Goal: Check status

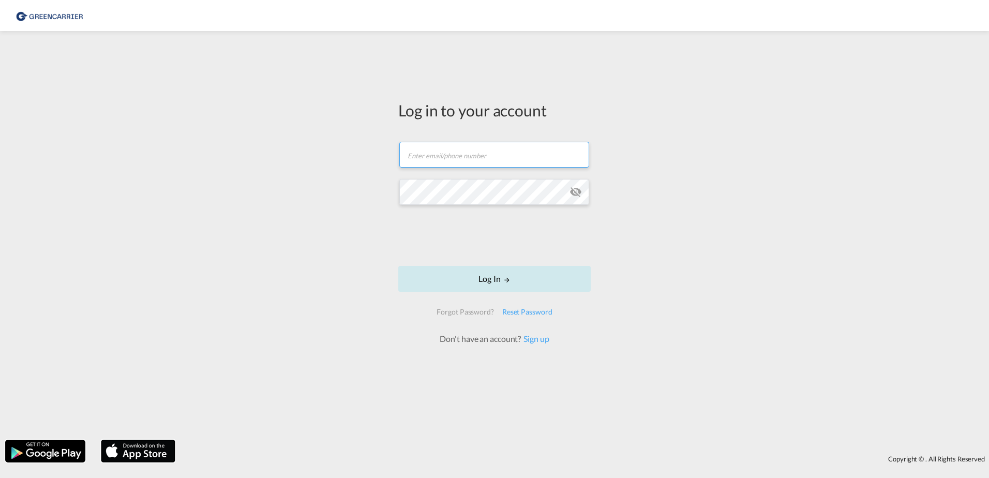
type input "[PERSON_NAME][EMAIL_ADDRESS][PERSON_NAME][DOMAIN_NAME]"
click at [449, 276] on button "Log In" at bounding box center [494, 279] width 192 height 26
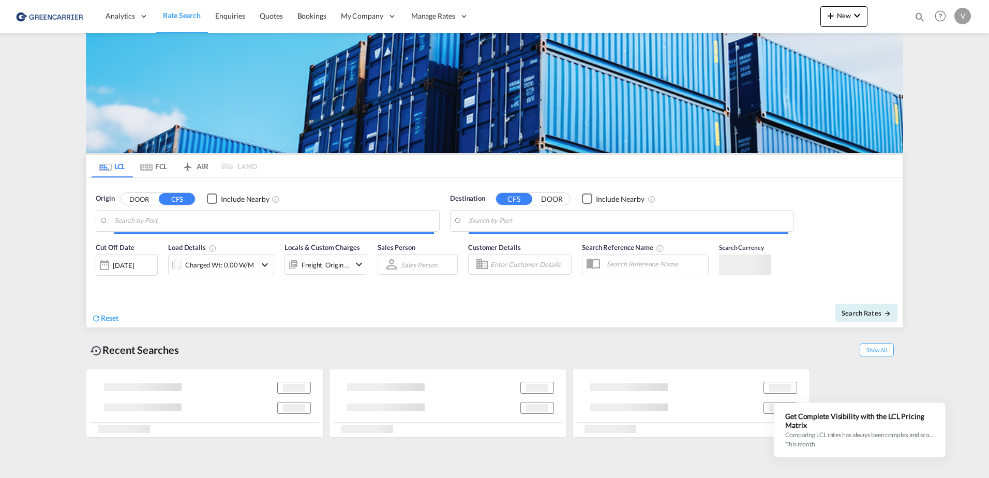
type input "[GEOGRAPHIC_DATA], [GEOGRAPHIC_DATA]"
type input "[GEOGRAPHIC_DATA], SH, CNSHA"
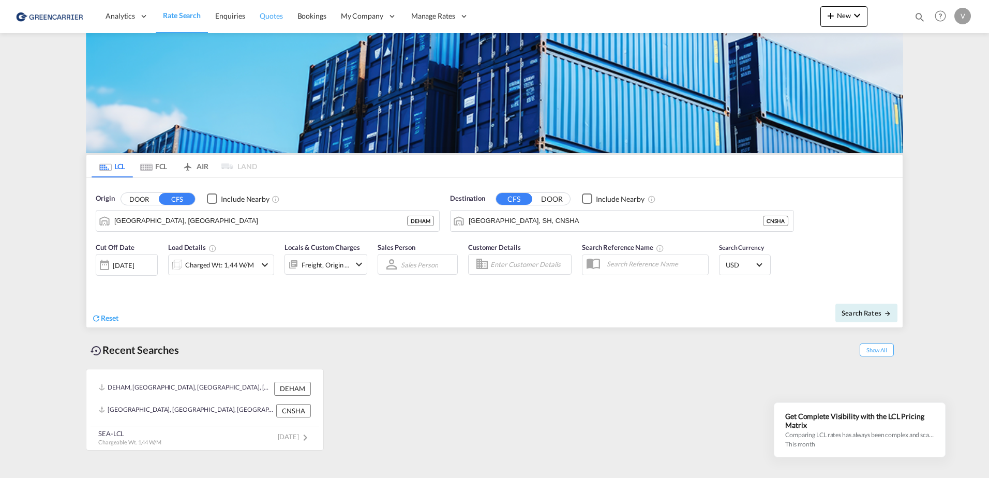
click at [274, 16] on span "Quotes" at bounding box center [271, 15] width 23 height 9
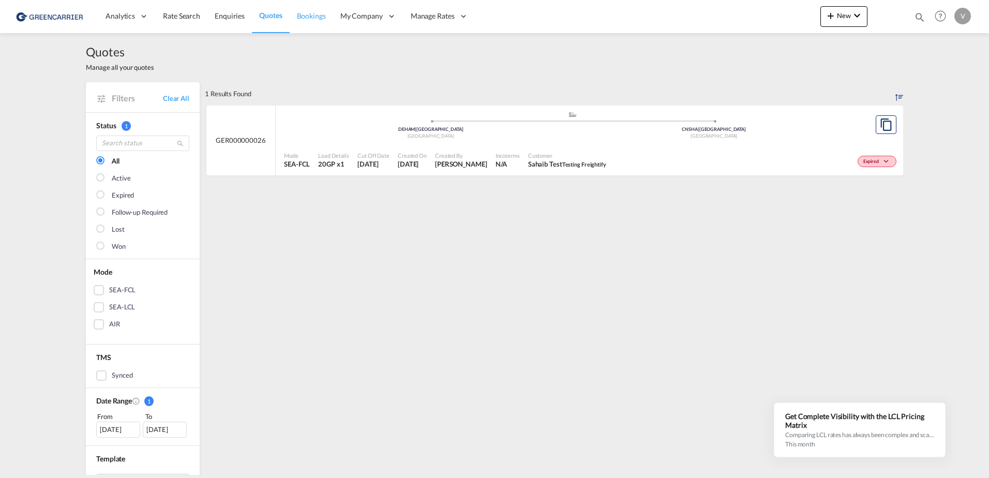
click at [313, 17] on span "Bookings" at bounding box center [311, 15] width 29 height 9
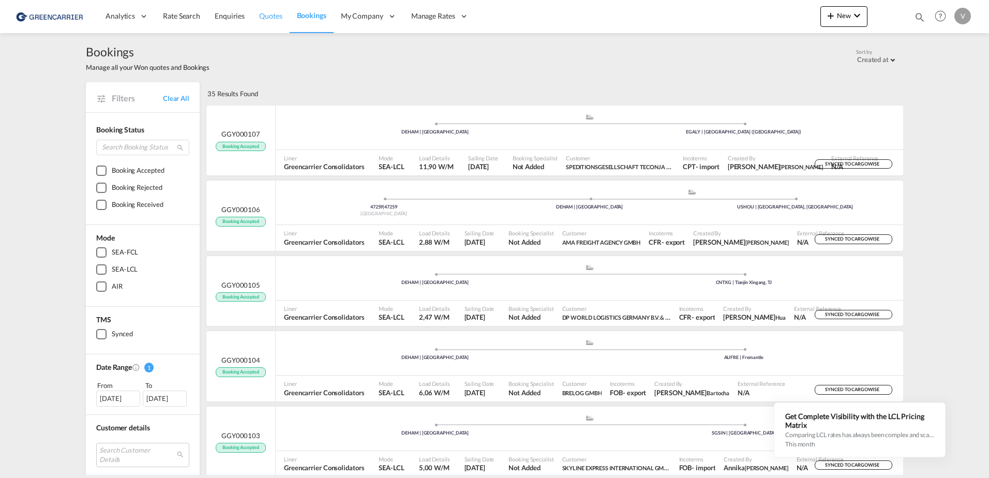
click at [270, 18] on span "Quotes" at bounding box center [270, 15] width 23 height 9
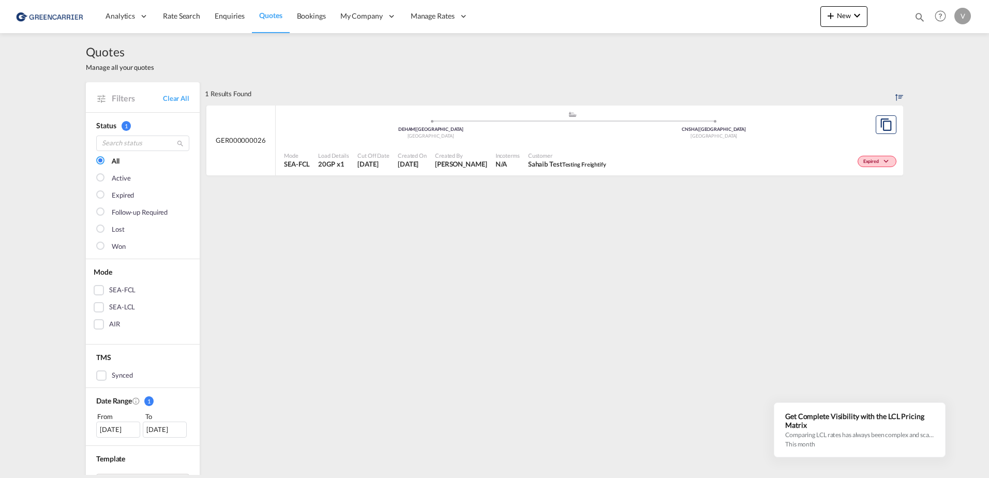
click at [126, 127] on span "1" at bounding box center [126, 126] width 9 height 10
click at [229, 18] on span "Enquiries" at bounding box center [230, 15] width 30 height 9
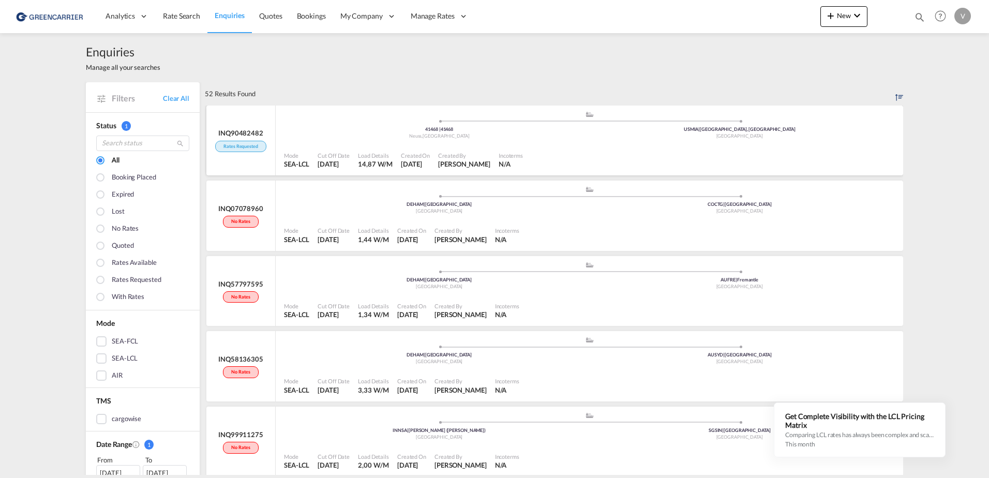
click at [376, 143] on div ".a{fill:#aaa8ad;} .a{fill:#aaa8ad;} 41468 | 41468 [GEOGRAPHIC_DATA] , [GEOGRAPH…" at bounding box center [589, 128] width 611 height 34
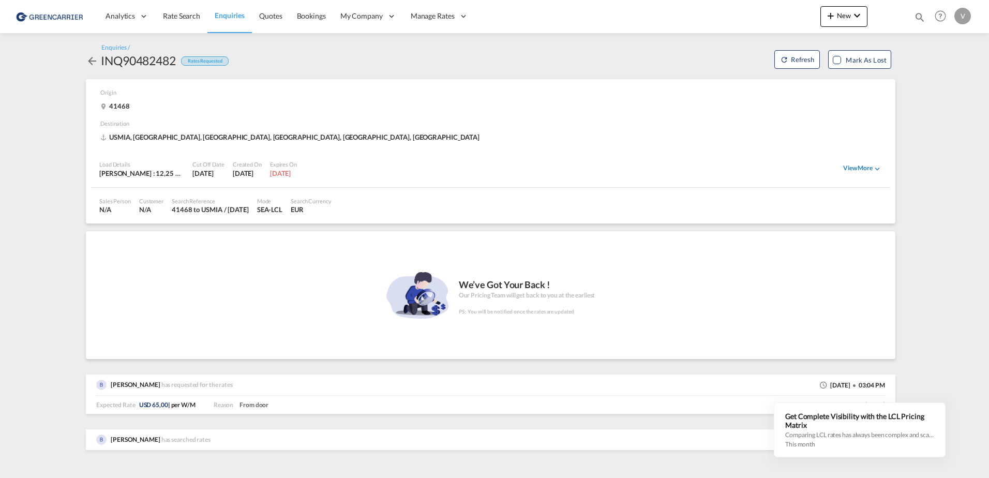
click at [853, 170] on div "View More" at bounding box center [862, 168] width 39 height 9
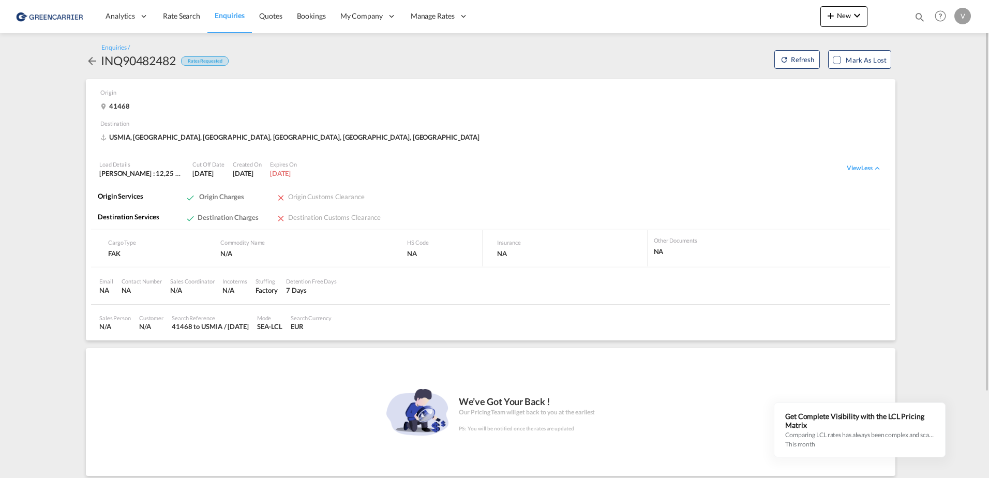
click at [233, 15] on span "Enquiries" at bounding box center [230, 15] width 30 height 9
